Goal: Information Seeking & Learning: Compare options

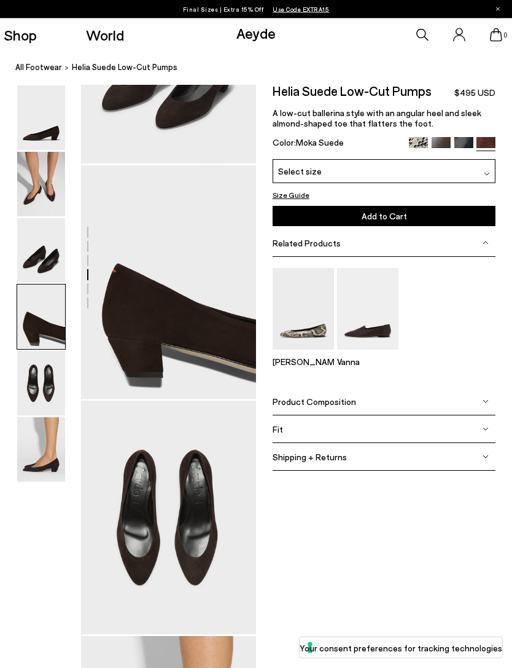
scroll to position [706, 0]
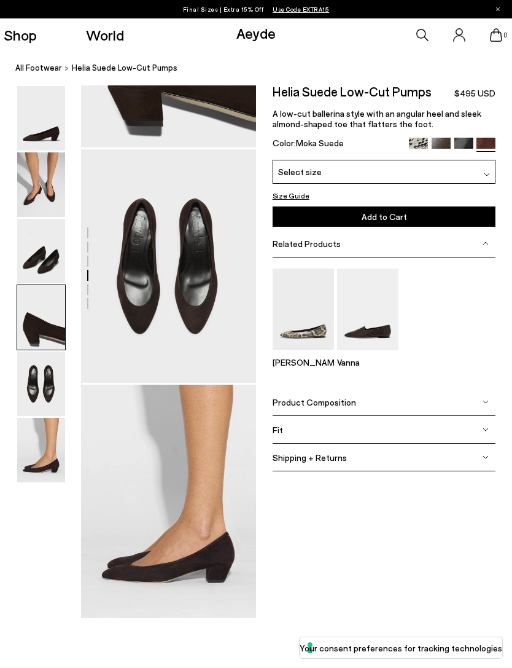
click at [41, 247] on img at bounding box center [41, 251] width 48 height 64
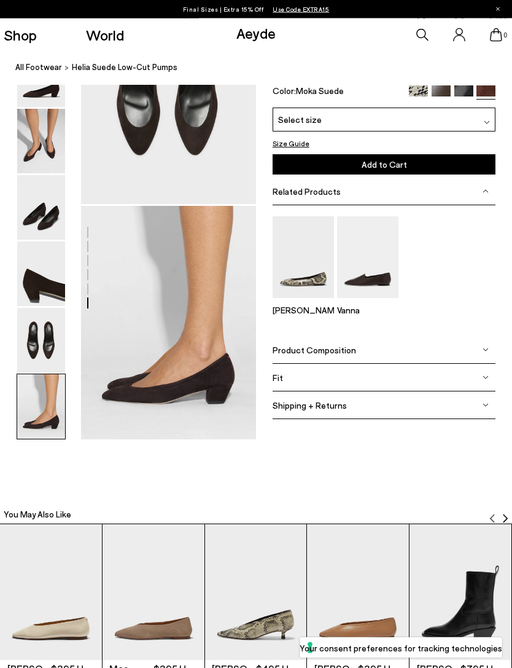
scroll to position [1016, 0]
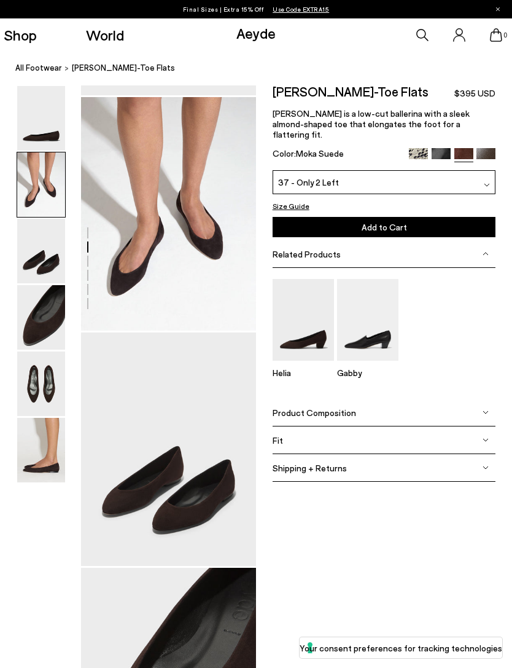
scroll to position [236, 0]
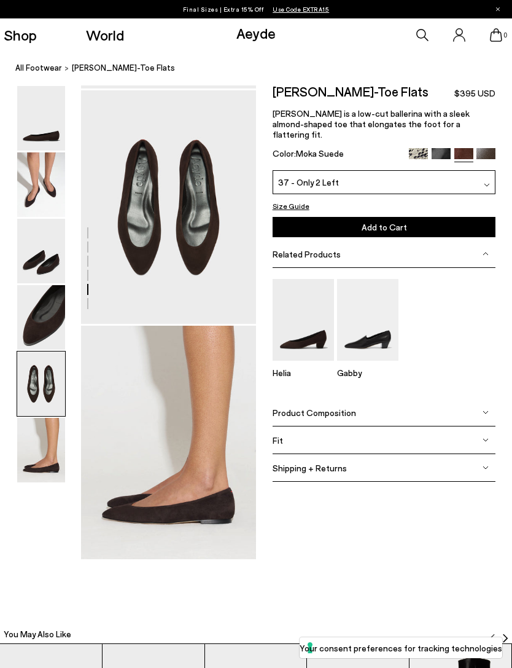
scroll to position [928, 0]
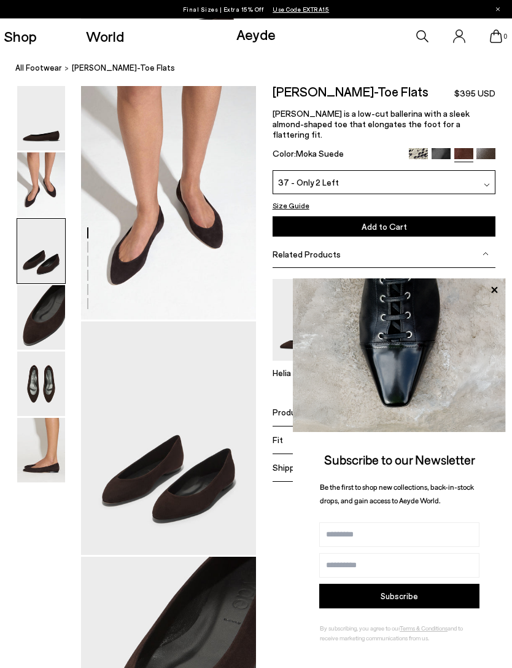
scroll to position [473, 0]
